Goal: Communication & Community: Participate in discussion

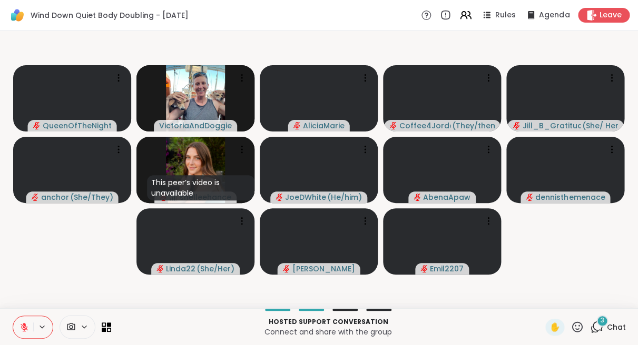
click at [596, 324] on icon at bounding box center [596, 327] width 13 height 13
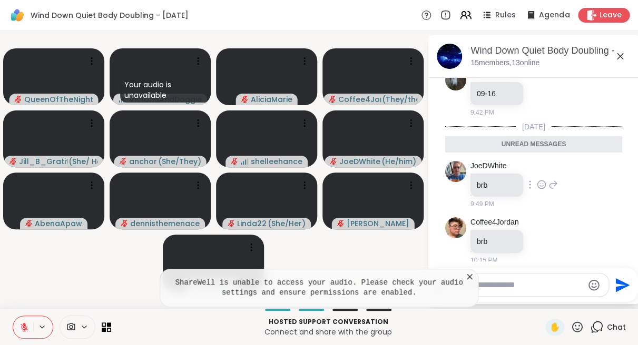
scroll to position [2450, 0]
